Goal: Transaction & Acquisition: Purchase product/service

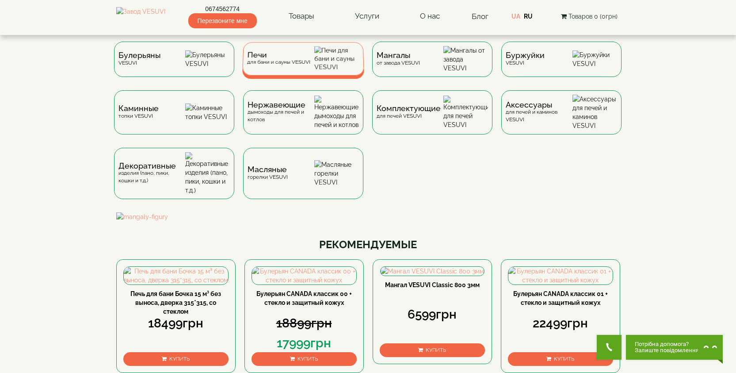
click at [295, 65] on div "Печи для бани и сауны VESUVI" at bounding box center [278, 59] width 63 height 14
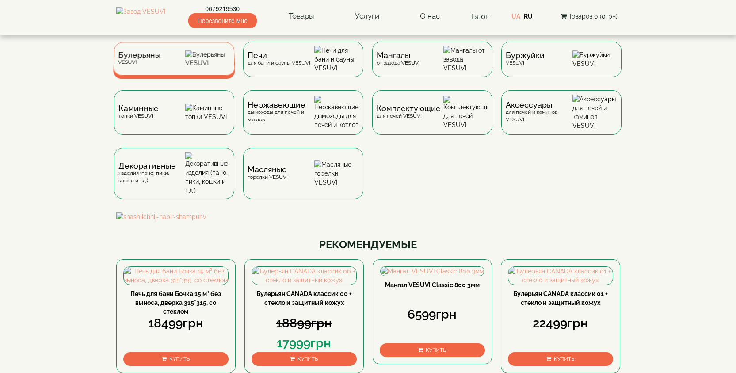
click at [138, 58] on span "Булерьяны" at bounding box center [139, 55] width 42 height 7
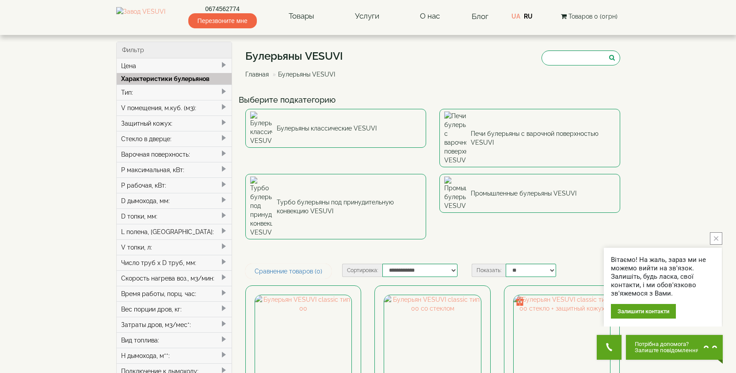
click at [223, 153] on span at bounding box center [223, 153] width 7 height 7
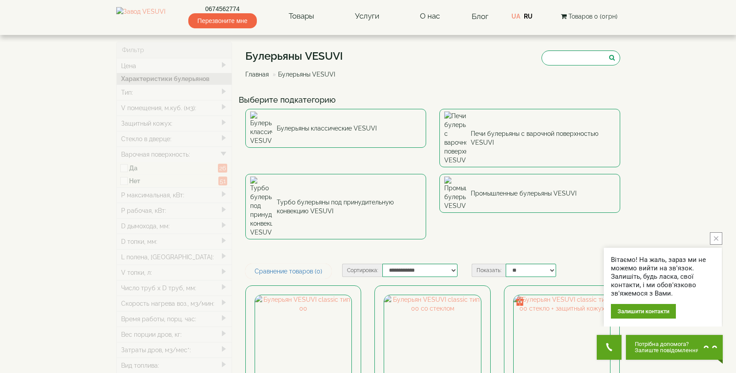
type input "*****"
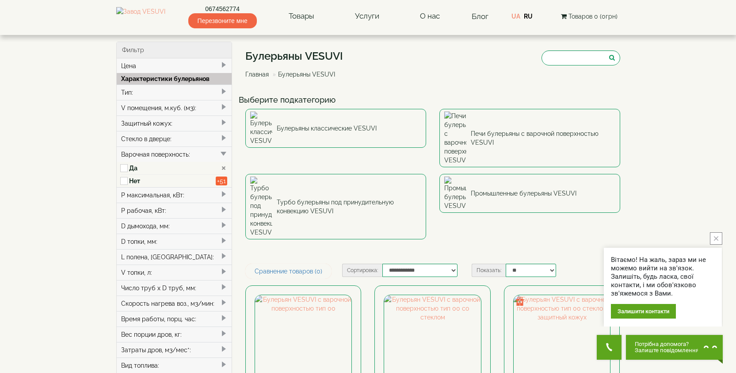
click at [224, 91] on span at bounding box center [223, 91] width 7 height 7
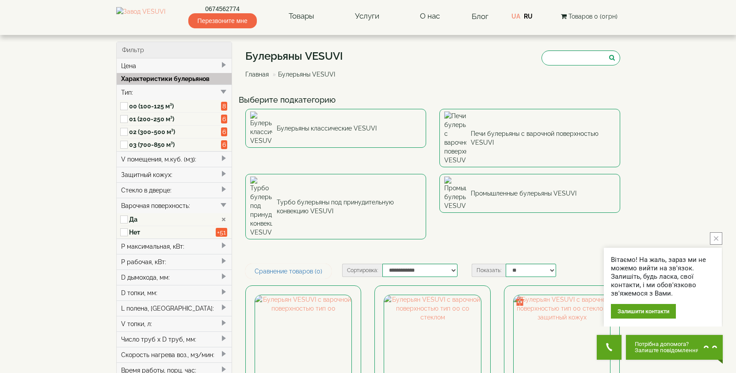
click at [224, 91] on span at bounding box center [223, 91] width 7 height 7
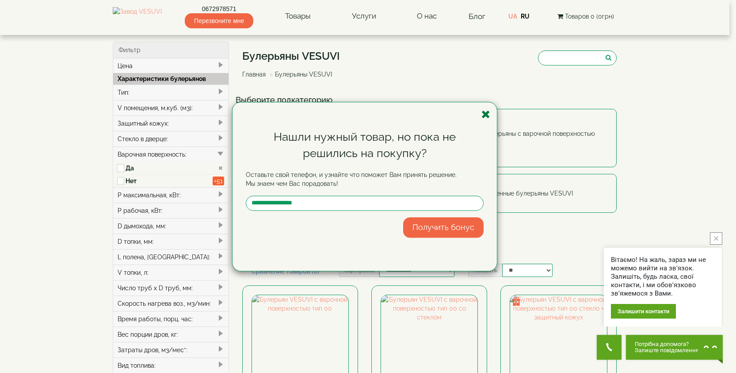
click at [488, 117] on icon "button" at bounding box center [486, 114] width 9 height 11
